Goal: Information Seeking & Learning: Learn about a topic

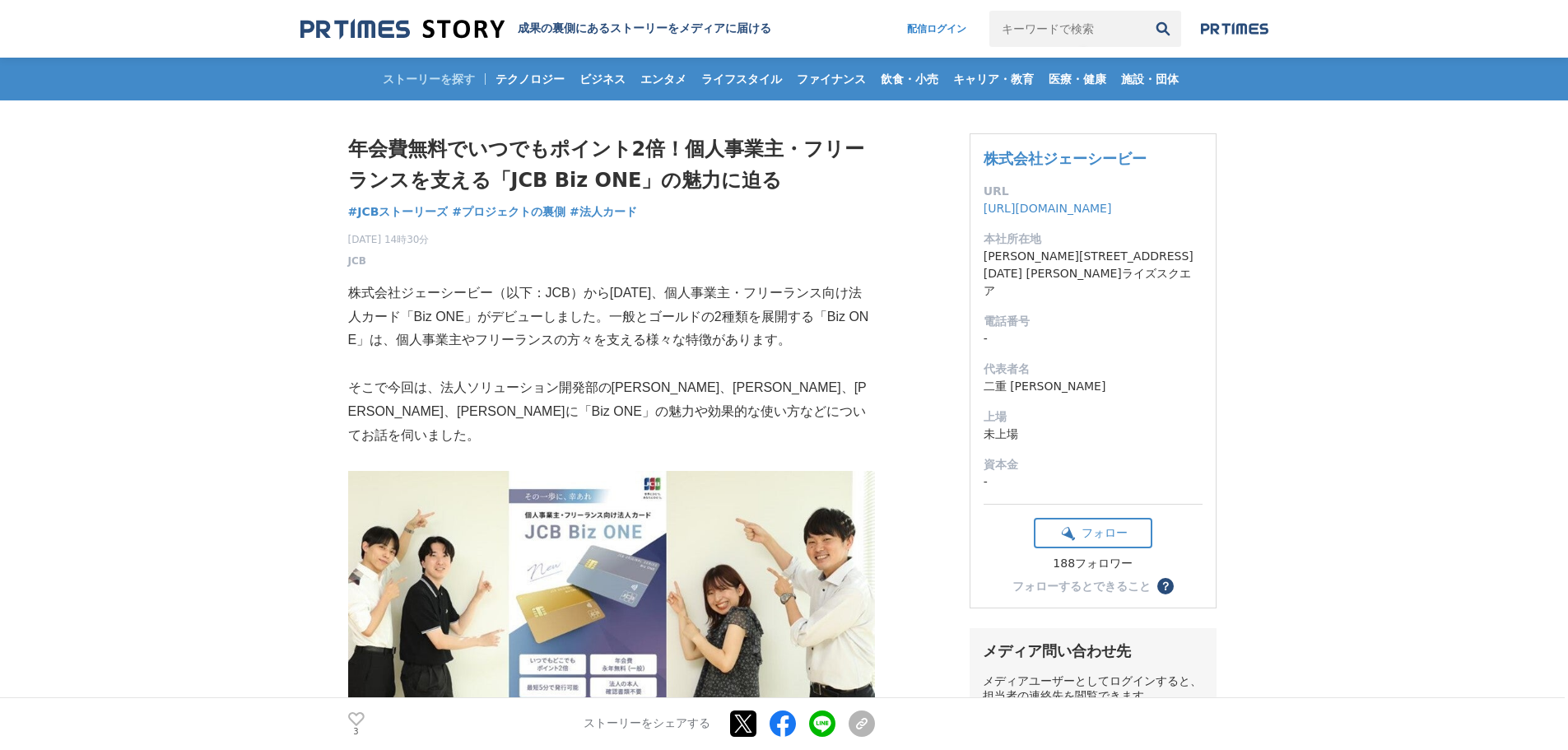
click at [448, 357] on p at bounding box center [611, 364] width 527 height 24
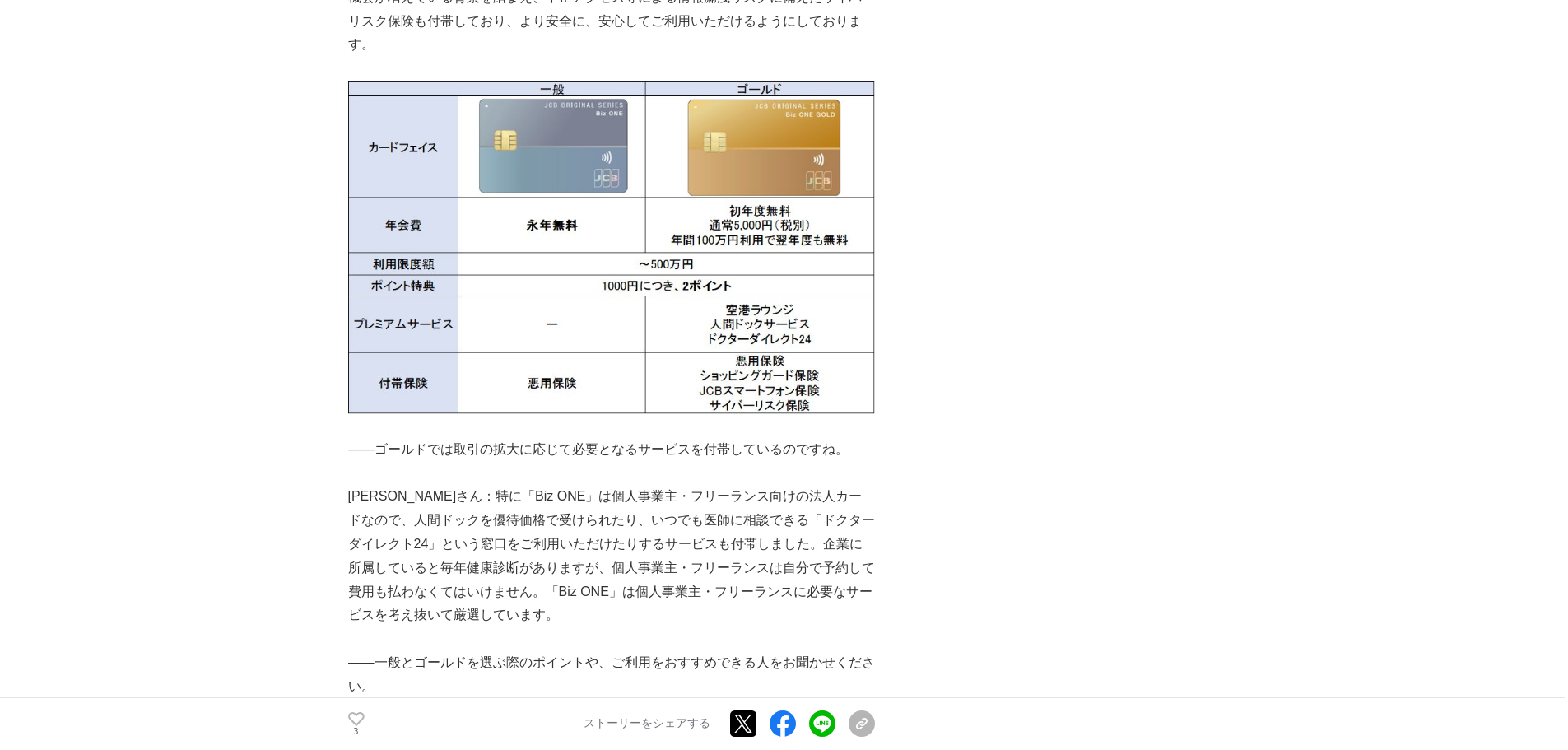
scroll to position [2553, 0]
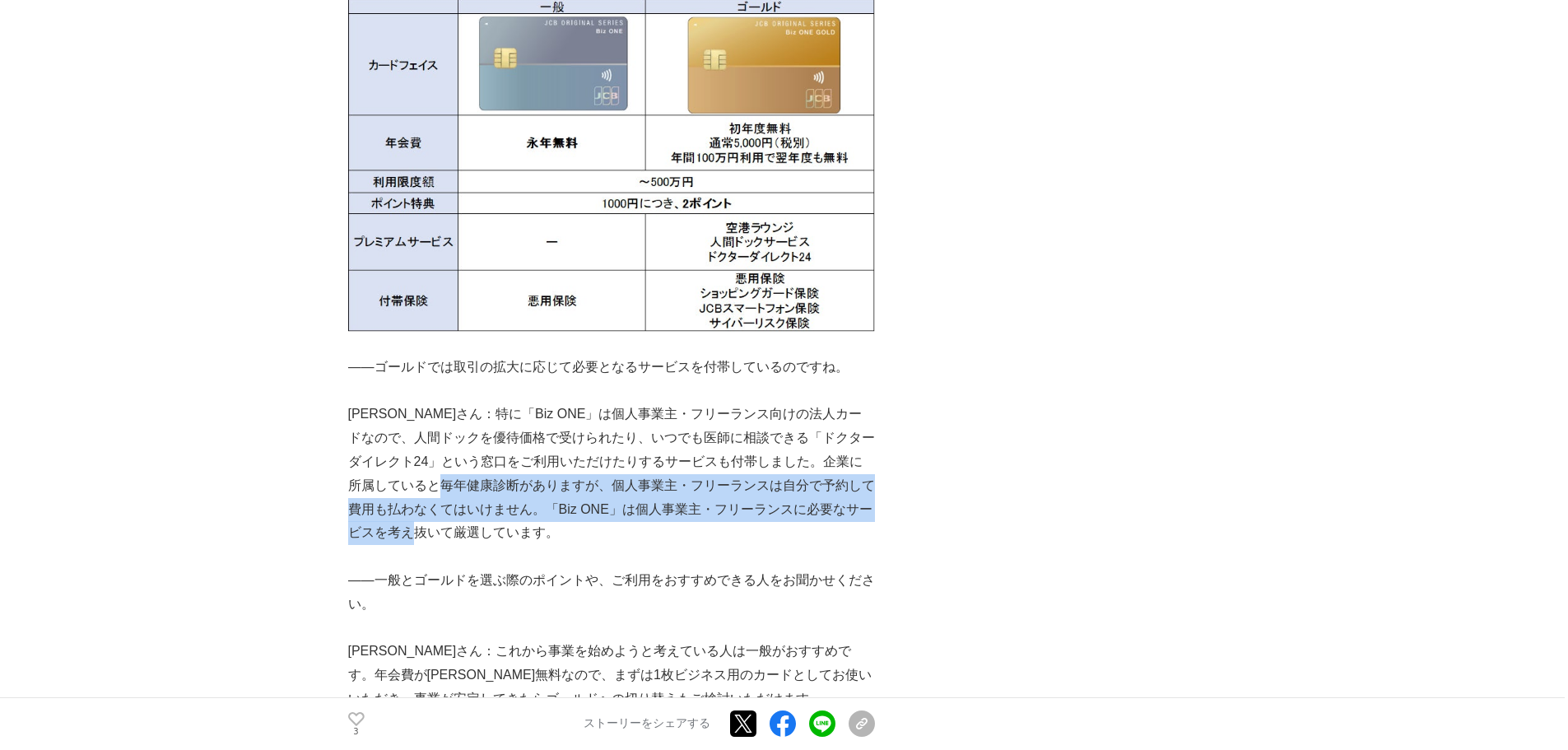
drag, startPoint x: 475, startPoint y: 420, endPoint x: 483, endPoint y: 468, distance: 48.7
click at [483, 468] on p "[PERSON_NAME]さん：特に「Biz ONE」は個人事業主・フリーランス向けの法人カードなので、人間ドックを優待価格で受けられたり、いつでも医師に相談…" at bounding box center [611, 474] width 527 height 142
click at [486, 468] on p "[PERSON_NAME]さん：特に「Biz ONE」は個人事業主・フリーランス向けの法人カードなので、人間ドックを優待価格で受けられたり、いつでも医師に相談…" at bounding box center [611, 474] width 527 height 142
drag, startPoint x: 513, startPoint y: 424, endPoint x: 518, endPoint y: 478, distance: 54.2
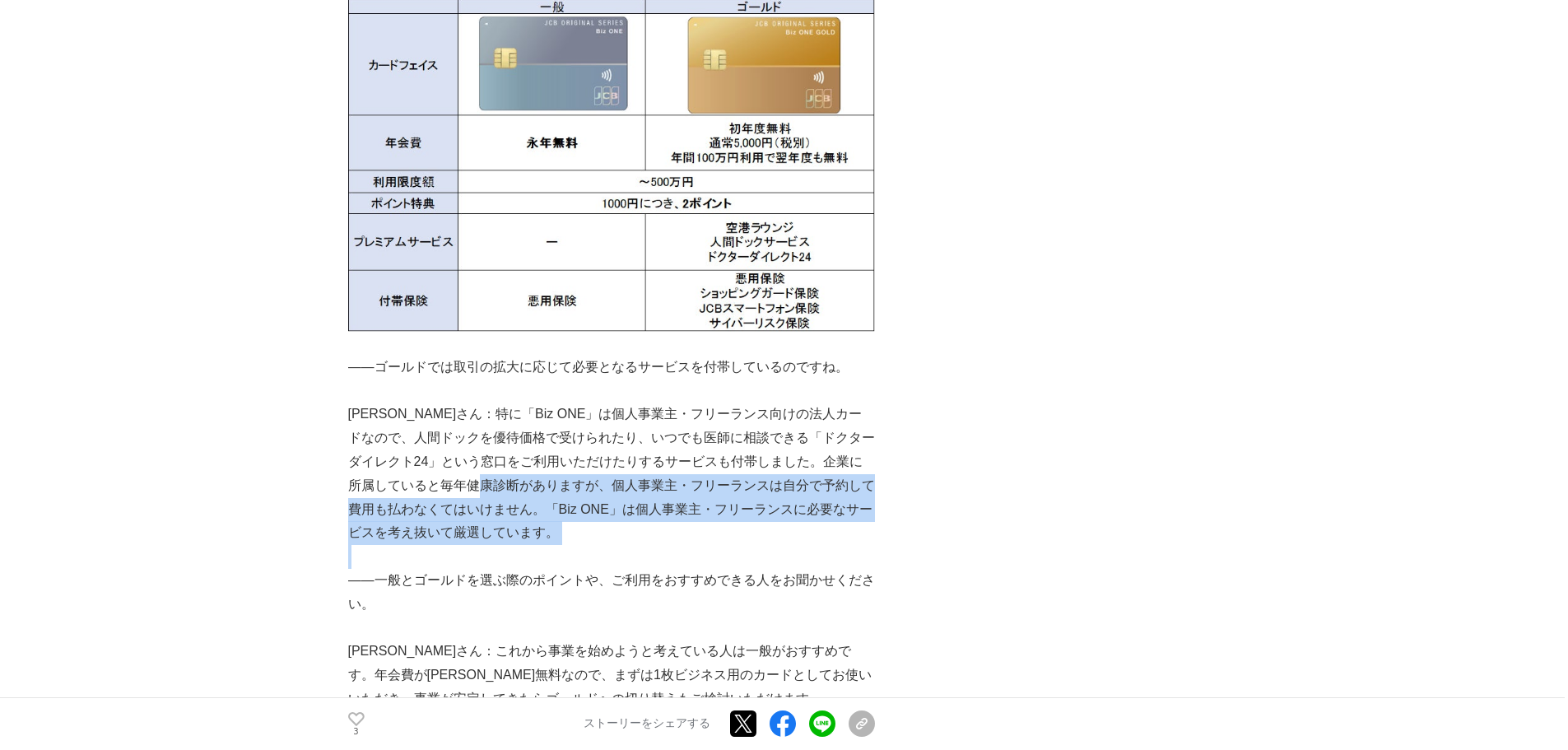
click at [518, 546] on p at bounding box center [611, 557] width 527 height 24
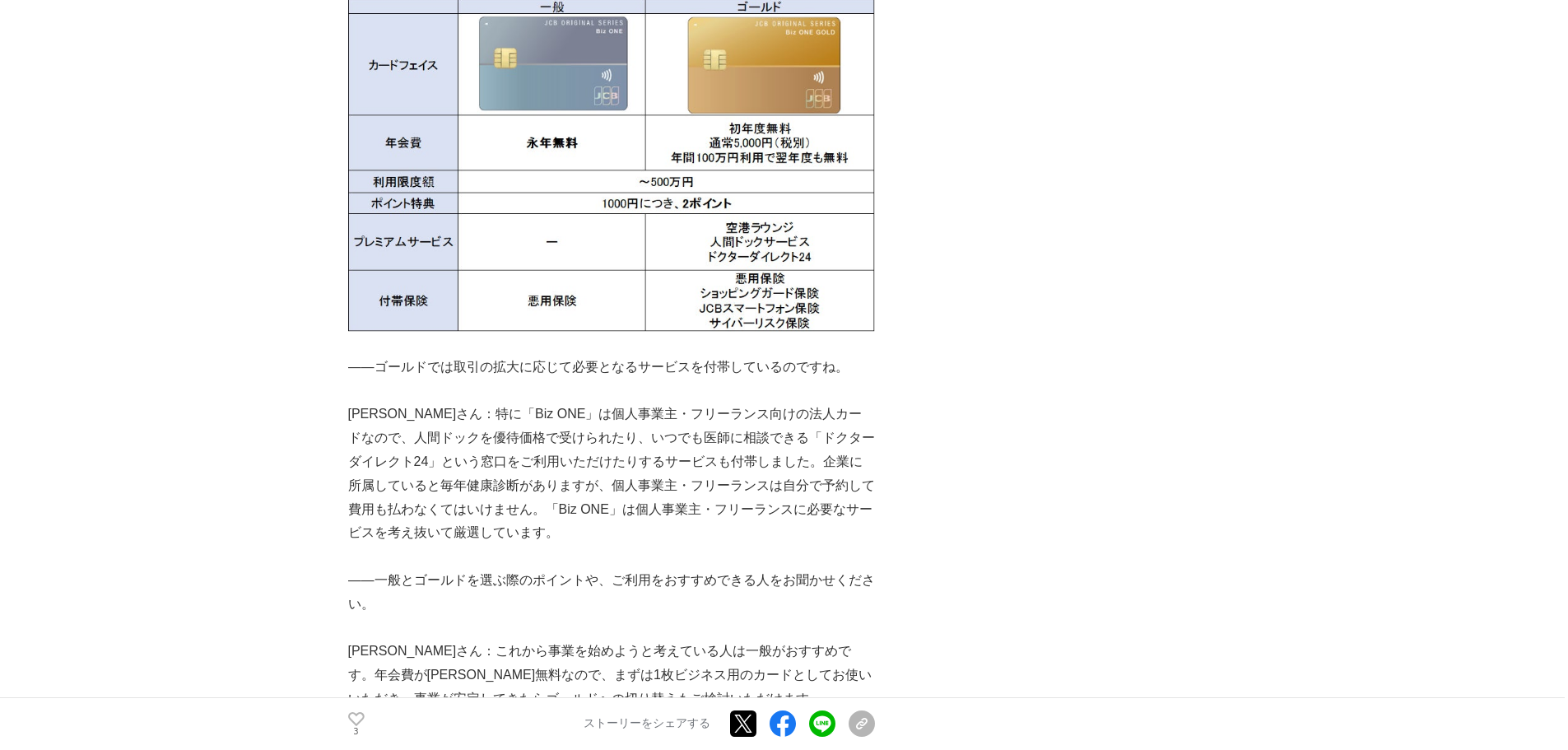
drag, startPoint x: 521, startPoint y: 450, endPoint x: 522, endPoint y: 473, distance: 23.0
click at [522, 473] on p "[PERSON_NAME]さん：特に「Biz ONE」は個人事業主・フリーランス向けの法人カードなので、人間ドックを優待価格で受けられたり、いつでも医師に相談…" at bounding box center [611, 474] width 527 height 142
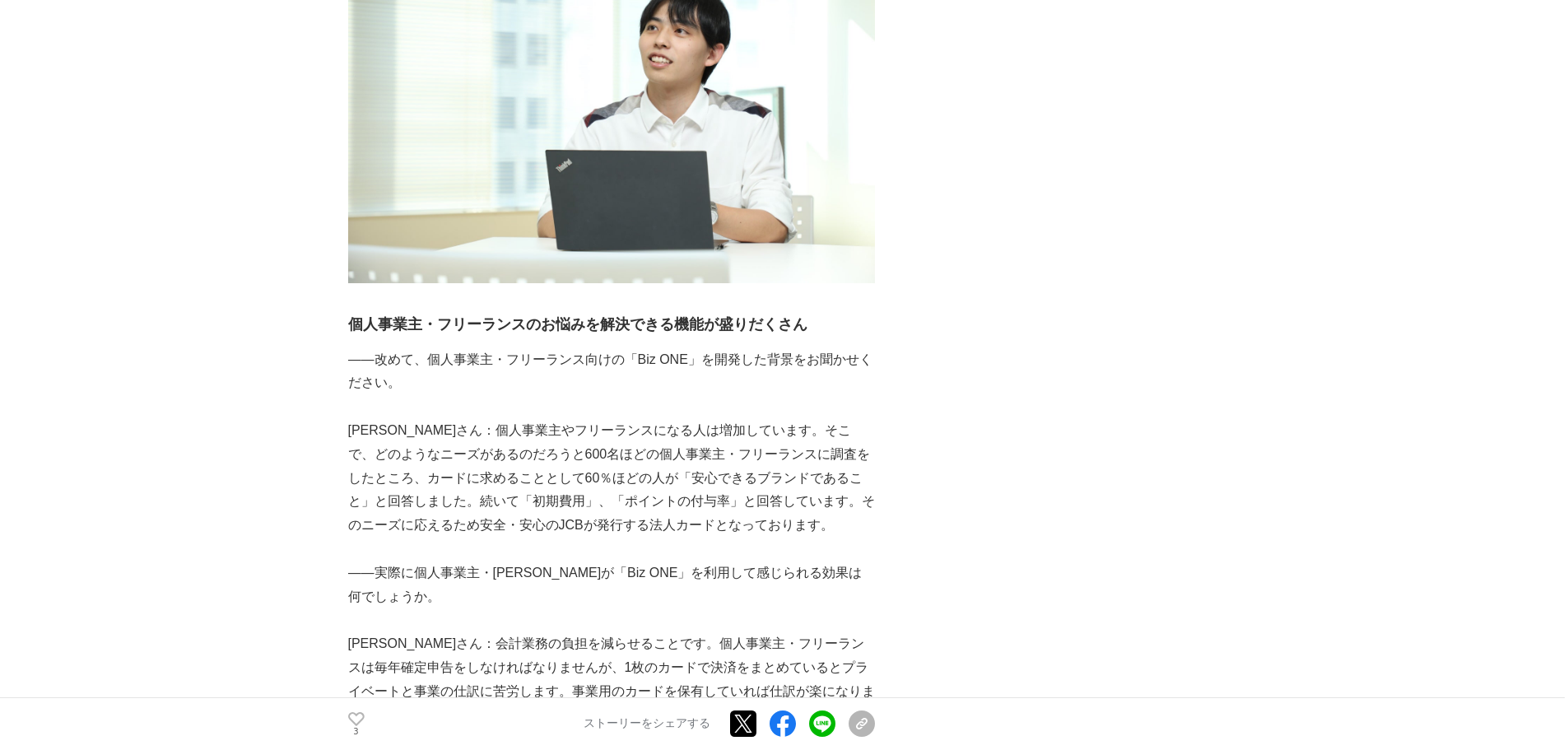
scroll to position [3459, 0]
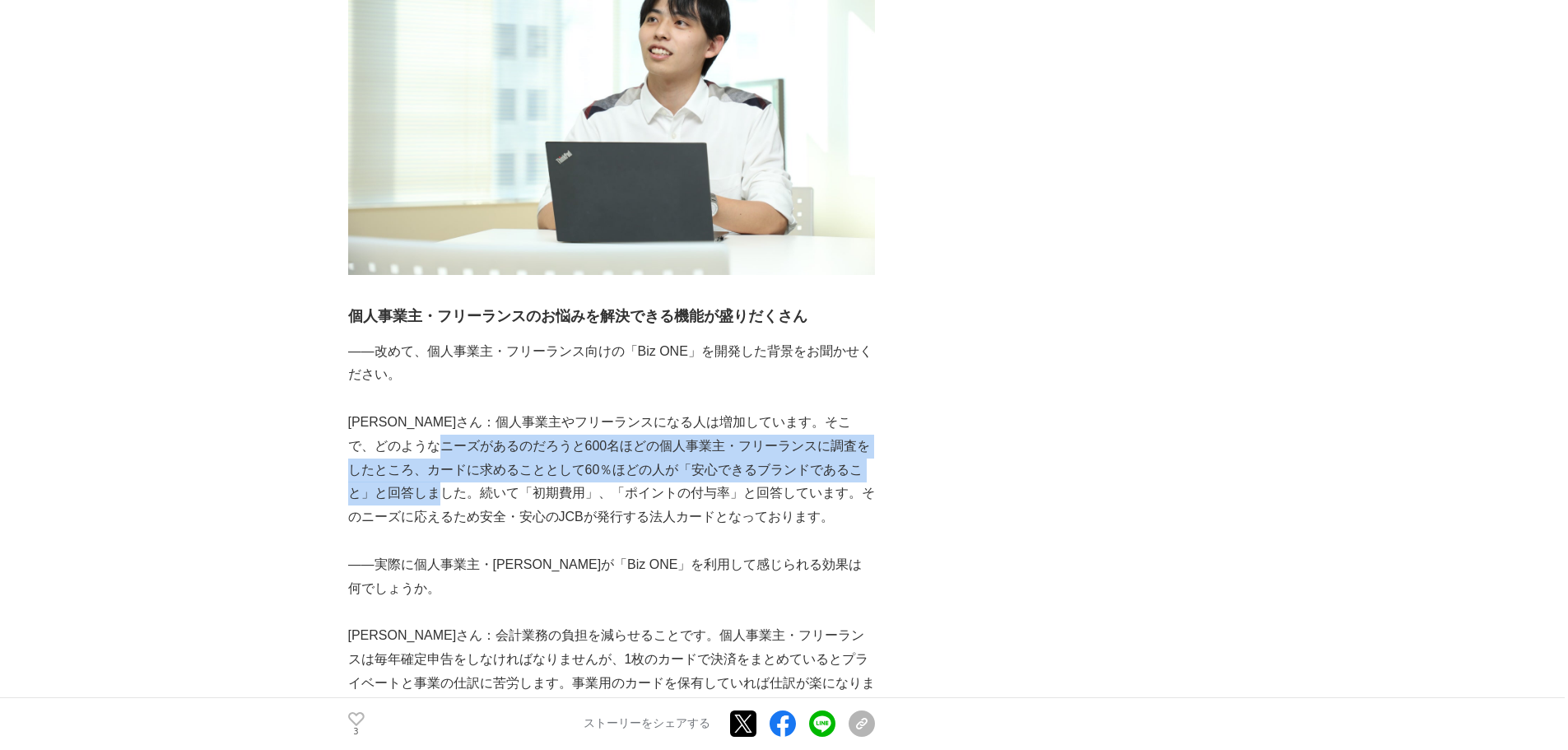
drag, startPoint x: 477, startPoint y: 384, endPoint x: 479, endPoint y: 429, distance: 45.0
click at [479, 429] on p "[PERSON_NAME]さん：個人事業主やフリーランスになる人は増加しています。そこで、どのようなニーズがあるのだろうと600名ほどの個人事業主・フリーラン…" at bounding box center [611, 470] width 527 height 119
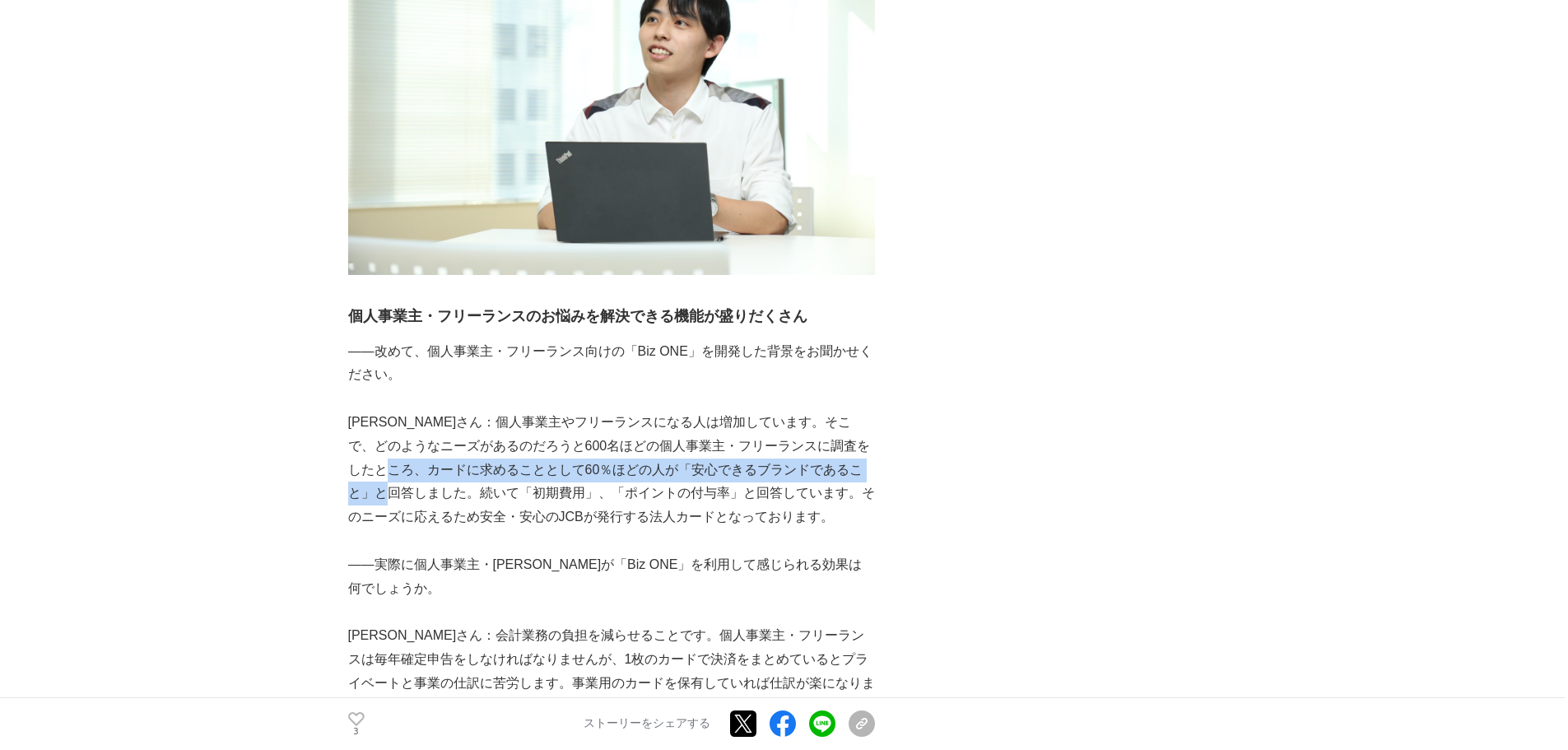
drag, startPoint x: 424, startPoint y: 406, endPoint x: 425, endPoint y: 423, distance: 17.0
click at [425, 423] on p "[PERSON_NAME]さん：個人事業主やフリーランスになる人は増加しています。そこで、どのようなニーズがあるのだろうと600名ほどの個人事業主・フリーラン…" at bounding box center [611, 470] width 527 height 119
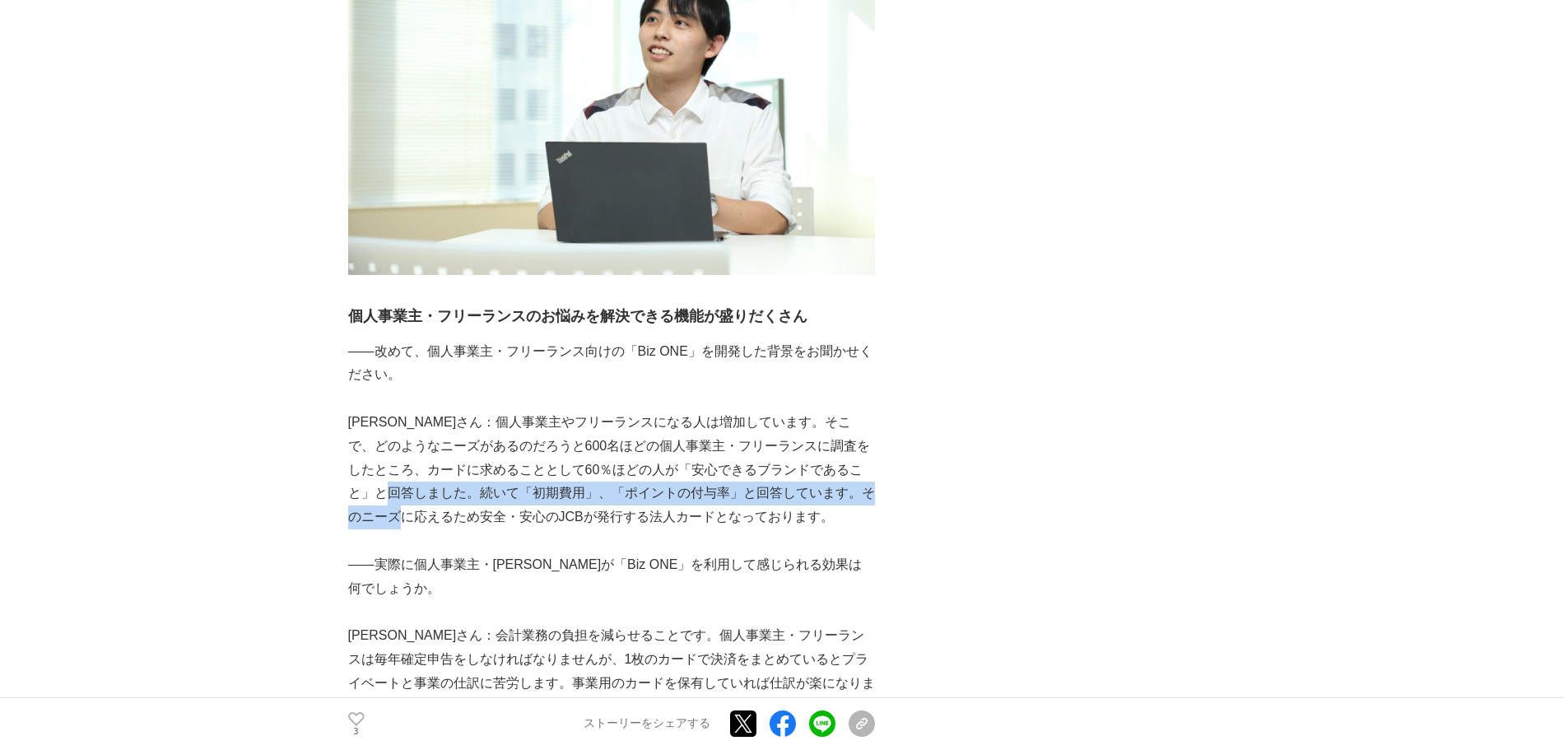
drag, startPoint x: 420, startPoint y: 418, endPoint x: 424, endPoint y: 441, distance: 23.3
click at [424, 441] on p "[PERSON_NAME]さん：個人事業主やフリーランスになる人は増加しています。そこで、どのようなニーズがあるのだろうと600名ほどの個人事業主・フリーラン…" at bounding box center [611, 470] width 527 height 119
drag, startPoint x: 417, startPoint y: 426, endPoint x: 420, endPoint y: 449, distance: 23.2
click at [420, 449] on p "[PERSON_NAME]さん：個人事業主やフリーランスになる人は増加しています。そこで、どのようなニーズがあるのだろうと600名ほどの個人事業主・フリーラン…" at bounding box center [611, 470] width 527 height 119
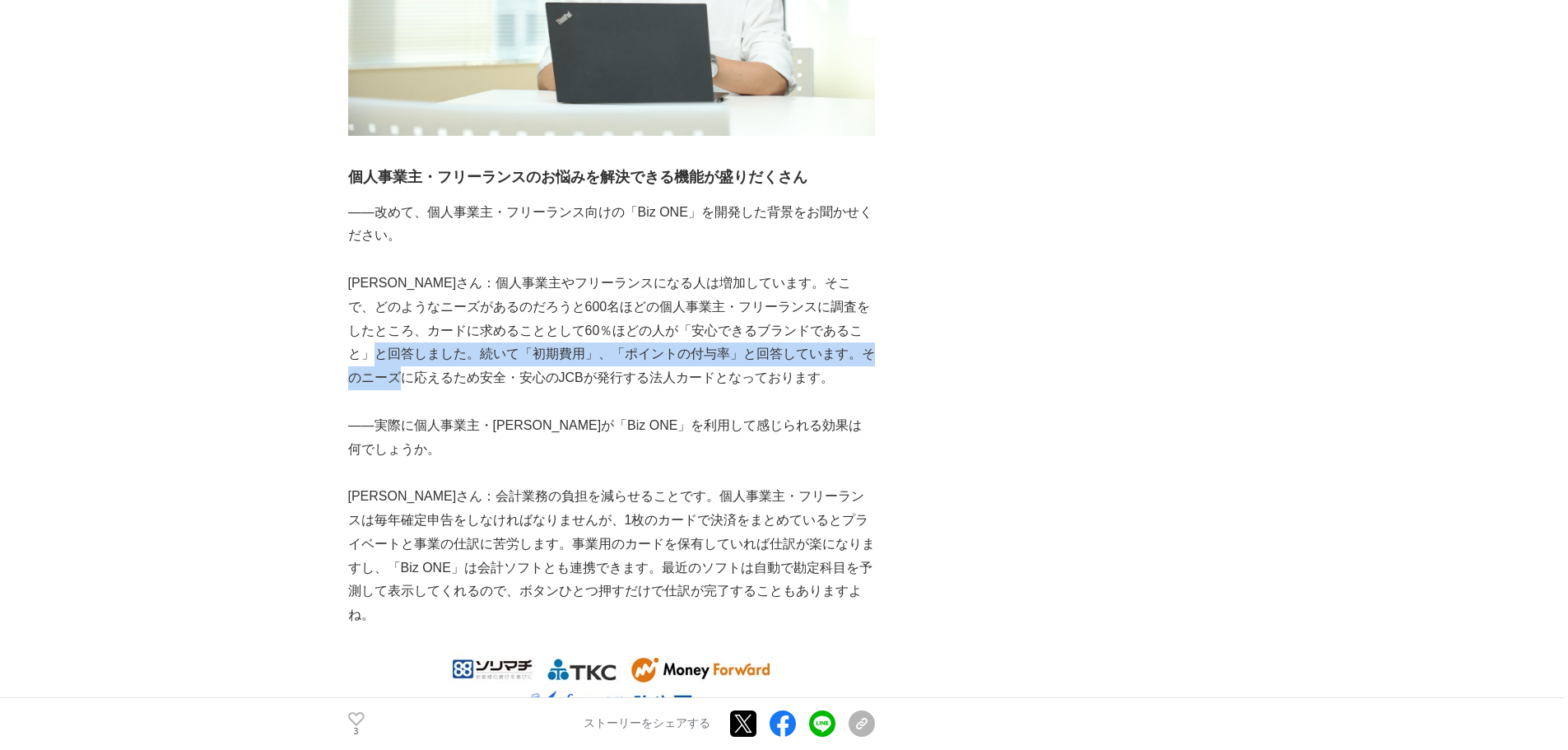
scroll to position [3623, 0]
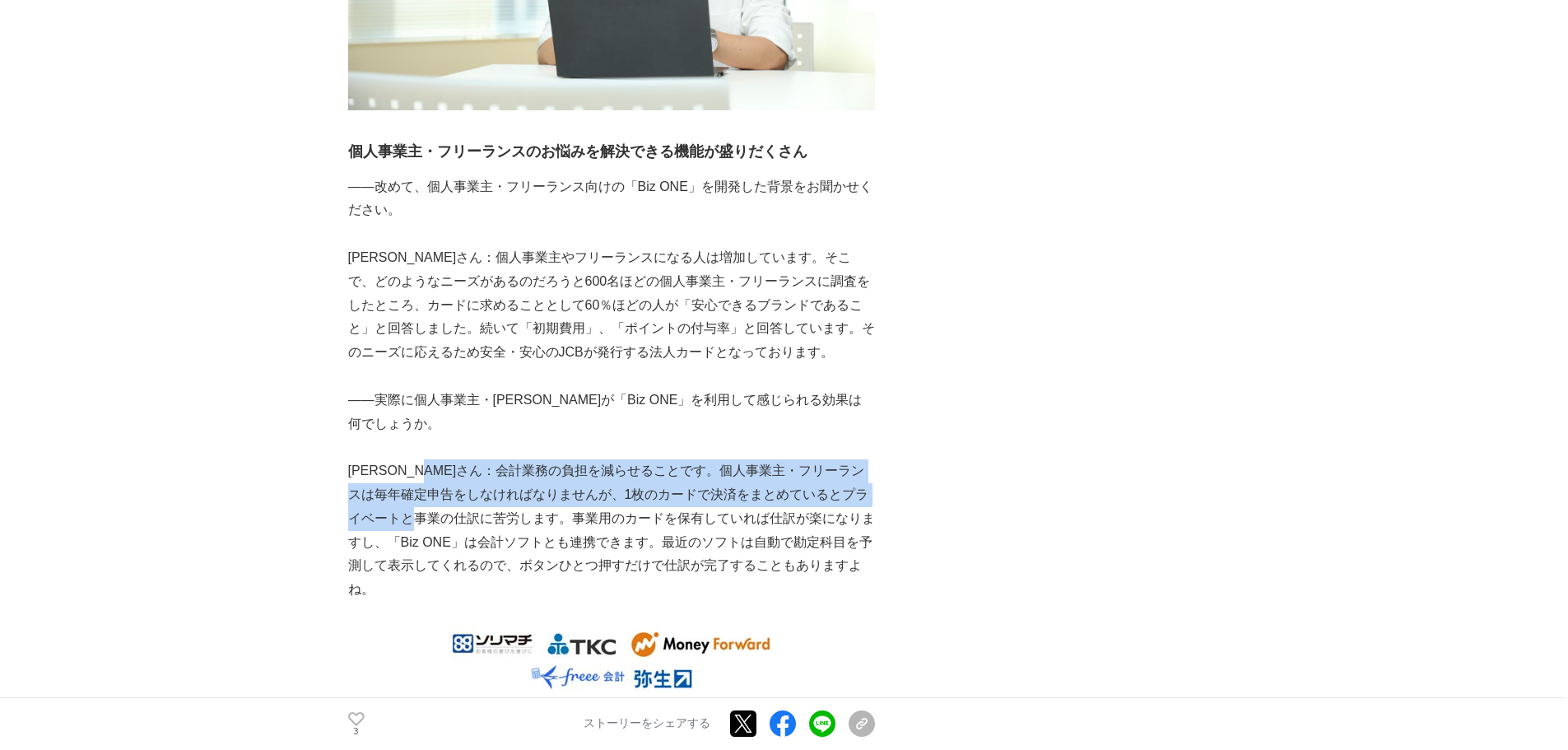
drag, startPoint x: 464, startPoint y: 411, endPoint x: 464, endPoint y: 451, distance: 40.0
click at [464, 459] on p "[PERSON_NAME]さん：会計業務の負担を減らせることです。個人事業主・フリーランスは毎年確定申告をしなければなりませんが、1枚のカードで決済をまとめて…" at bounding box center [611, 530] width 527 height 142
click at [464, 459] on p "[PERSON_NAME]さん：会計業務の負担を減らせることです。個人事業主・フリーランスは毎年確定申告をしなければなりませんが、1枚のカードで決済をまとめて…" at bounding box center [611, 530] width 527 height 142
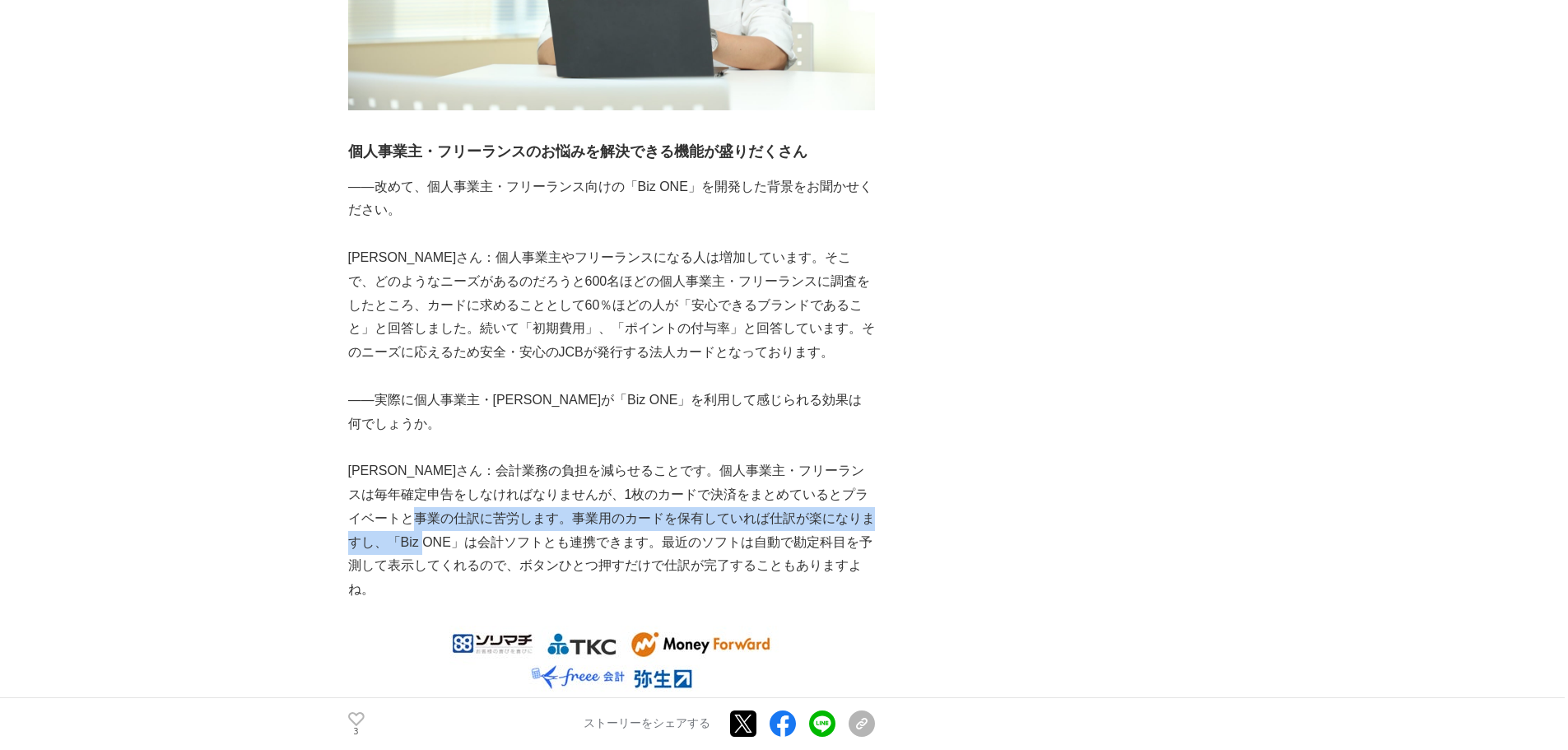
drag, startPoint x: 467, startPoint y: 437, endPoint x: 465, endPoint y: 477, distance: 40.0
click at [465, 477] on p "[PERSON_NAME]さん：会計業務の負担を減らせることです。個人事業主・フリーランスは毎年確定申告をしなければなりませんが、1枚のカードで決済をまとめて…" at bounding box center [611, 530] width 527 height 142
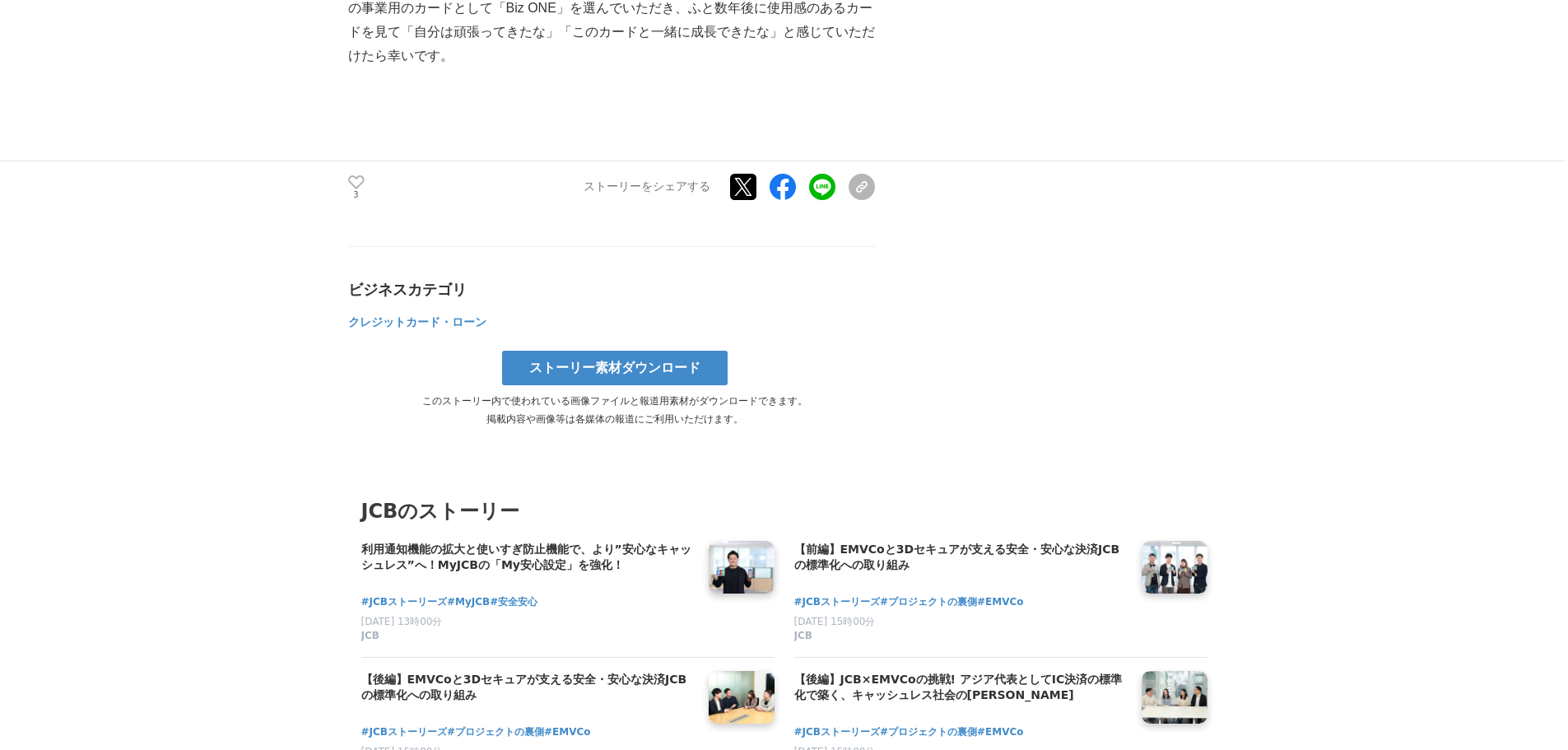
scroll to position [6753, 0]
